Goal: Navigation & Orientation: Go to known website

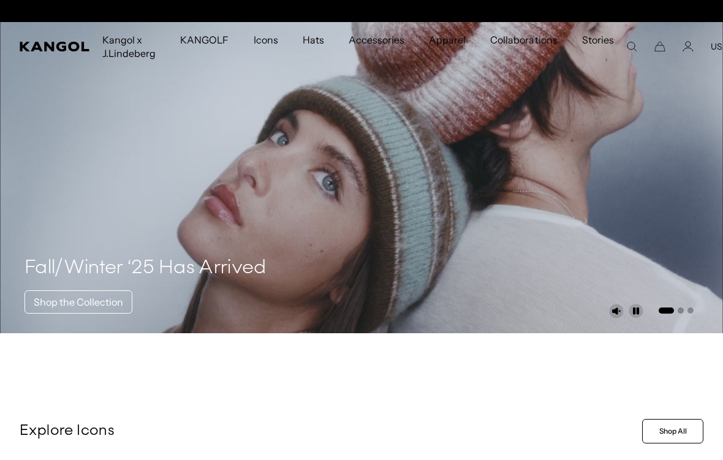
scroll to position [0, 252]
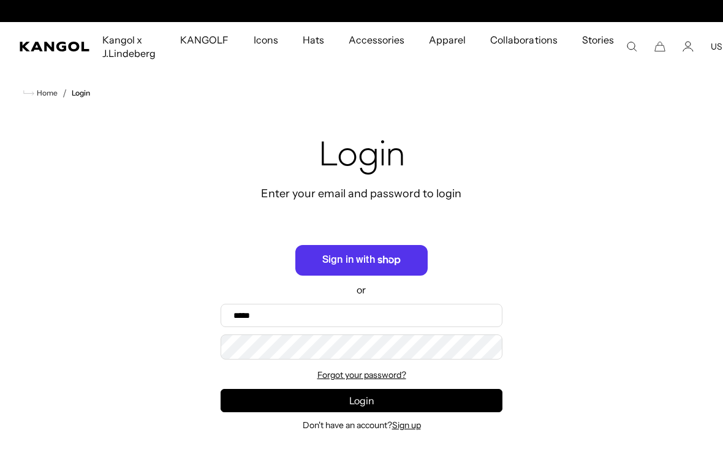
scroll to position [0, 252]
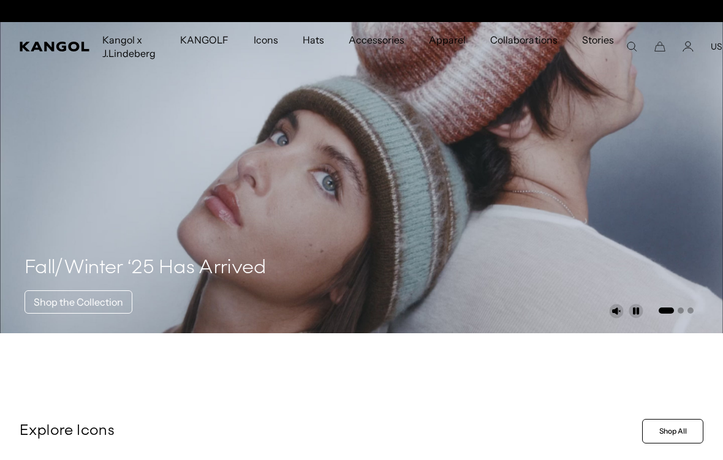
scroll to position [0, 252]
